Goal: Find specific page/section: Find specific page/section

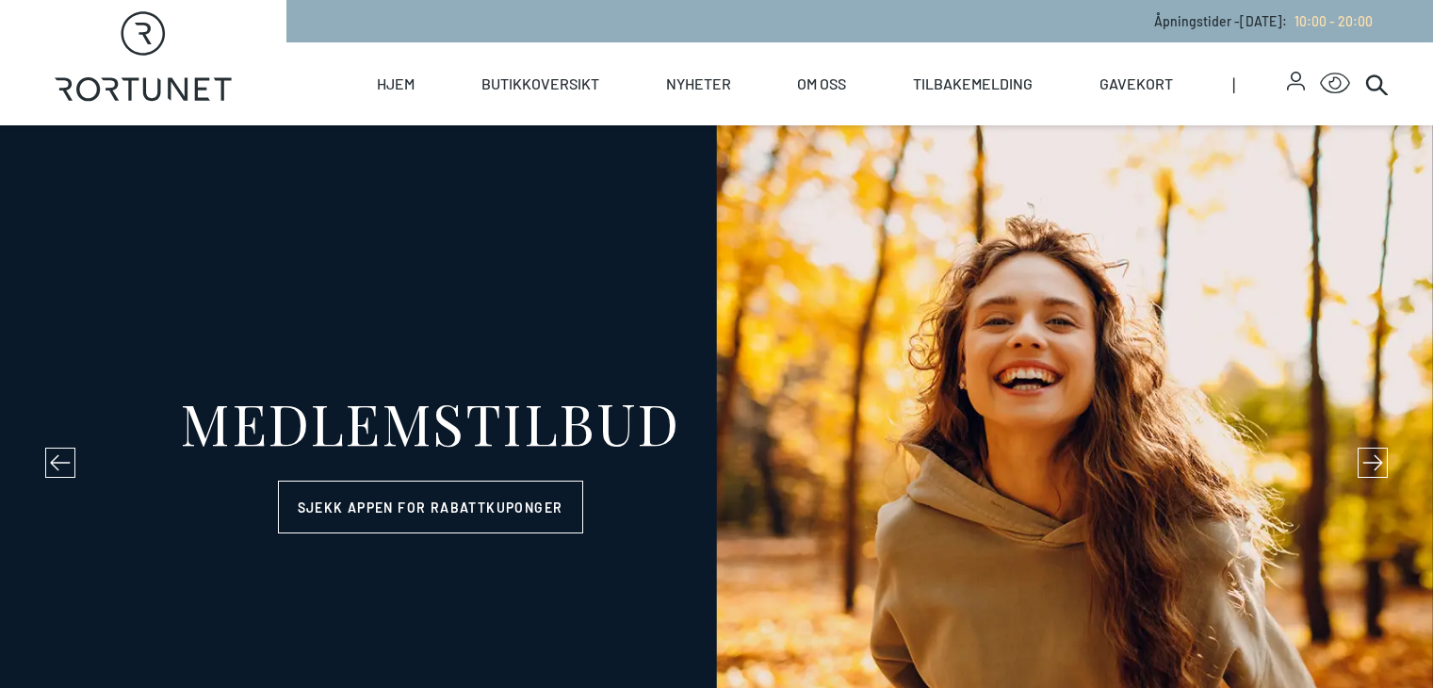
select select "NO"
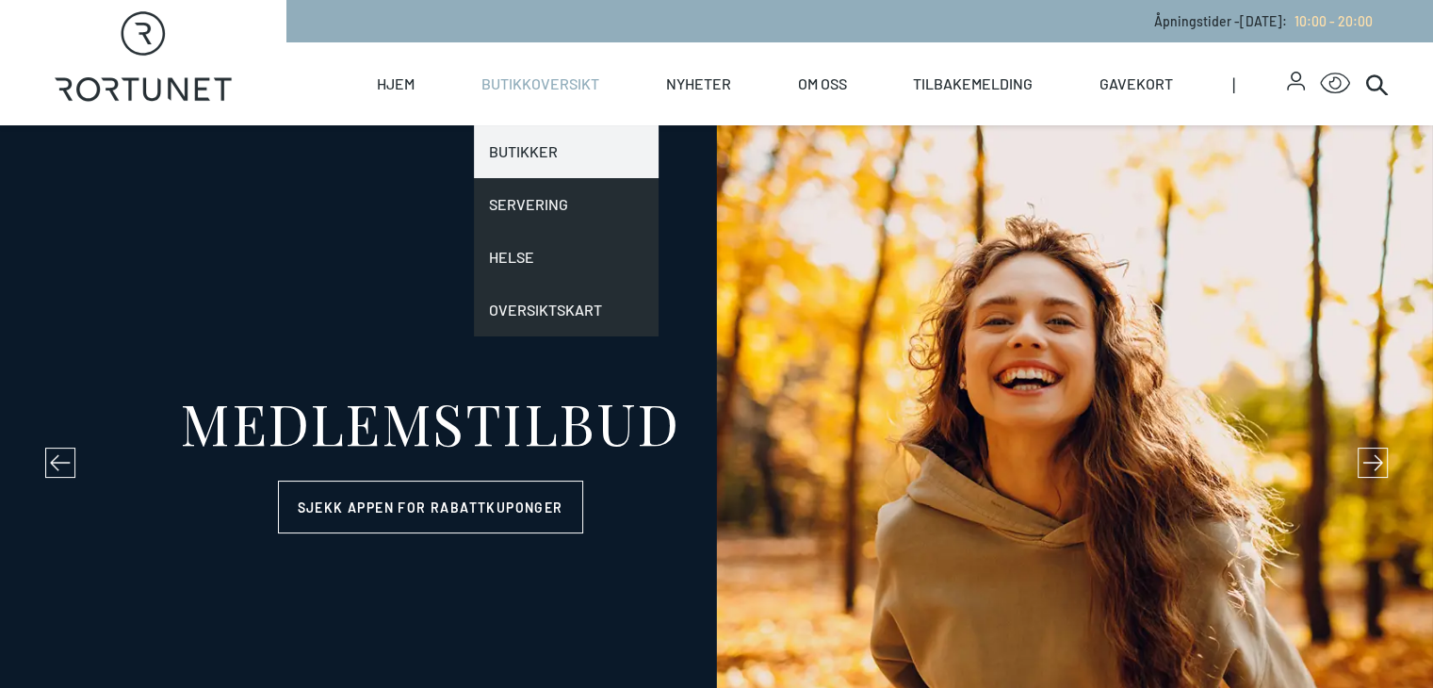
click at [592, 152] on link "Butikker" at bounding box center [566, 151] width 185 height 53
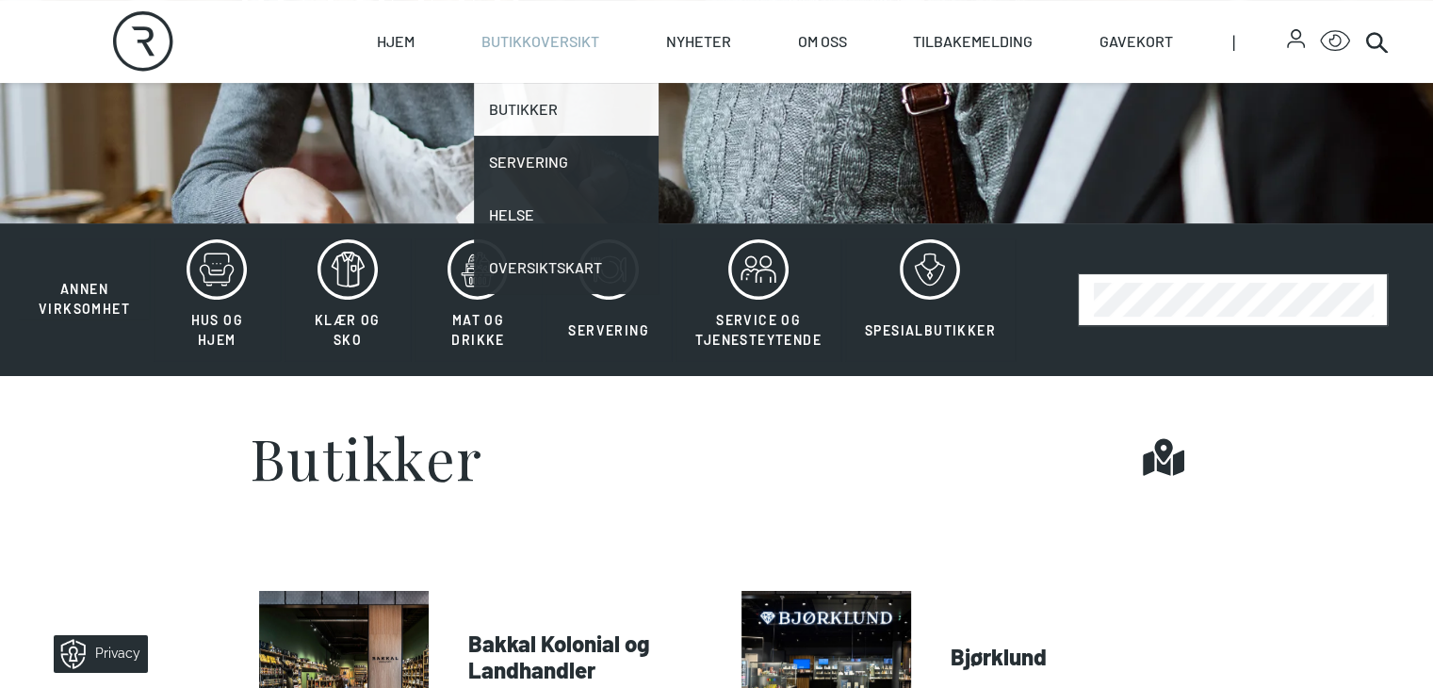
scroll to position [302, 0]
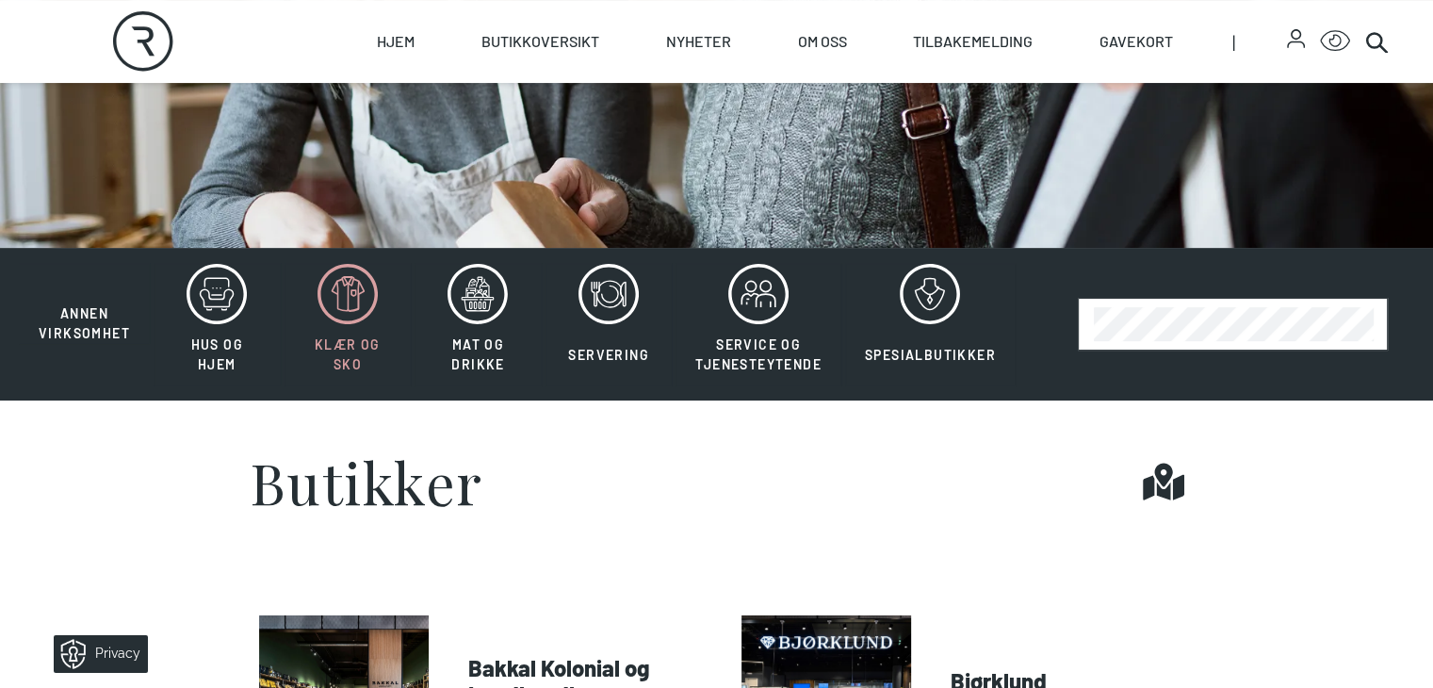
click at [339, 324] on icon at bounding box center [348, 294] width 60 height 60
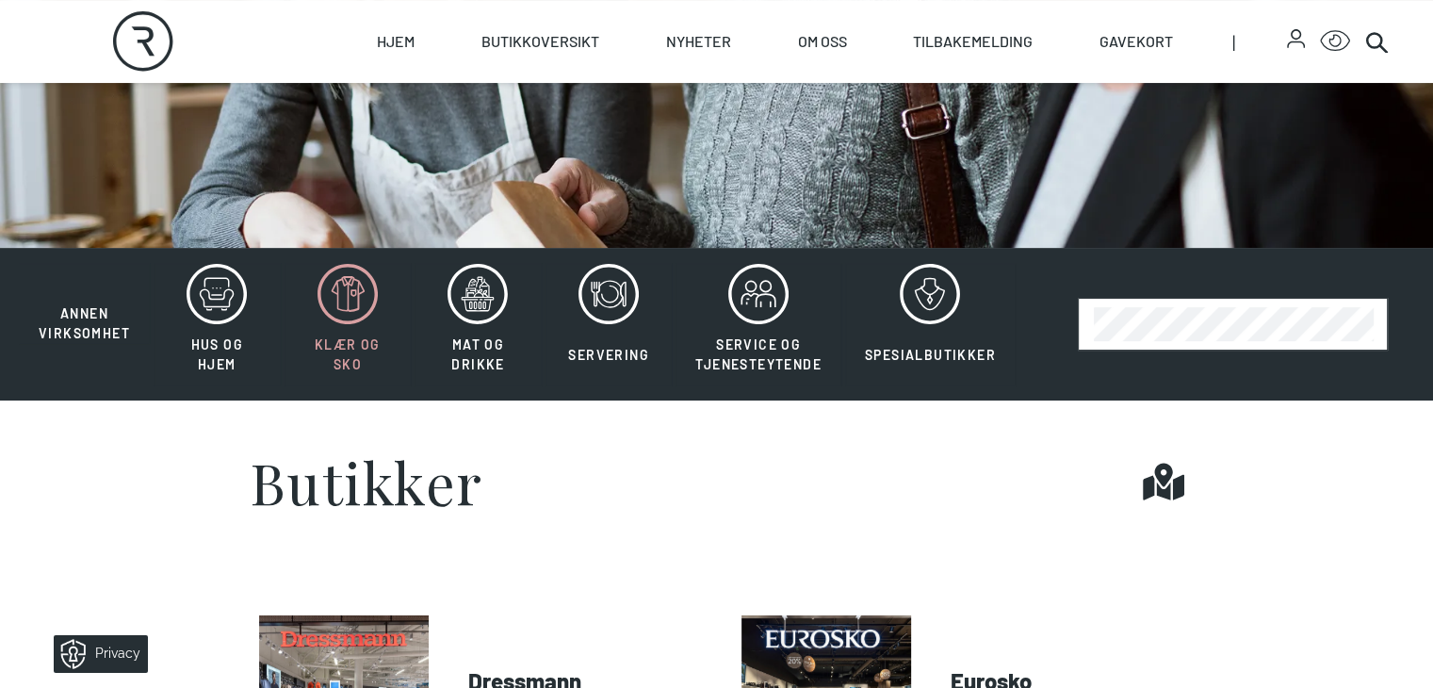
click at [426, 510] on div "Butikker Find it!" at bounding box center [717, 481] width 935 height 57
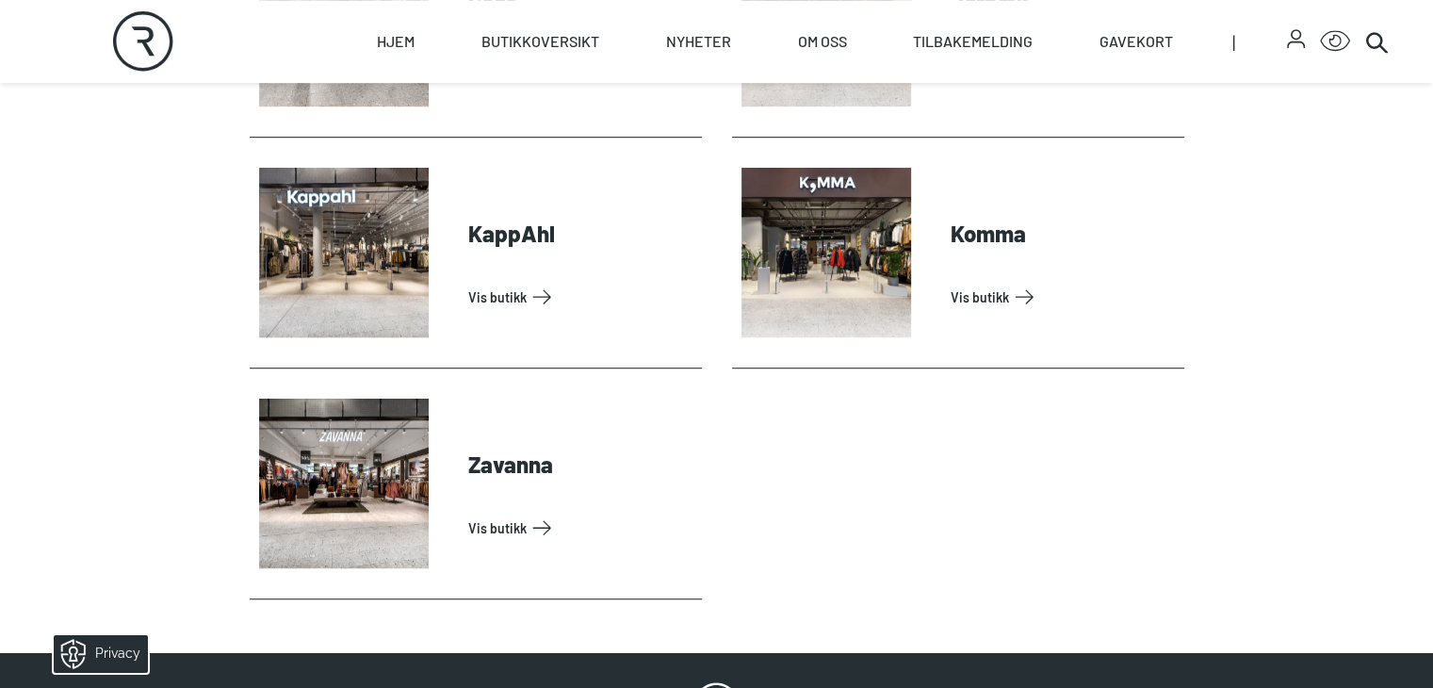
scroll to position [1206, 0]
